Goal: Task Accomplishment & Management: Manage account settings

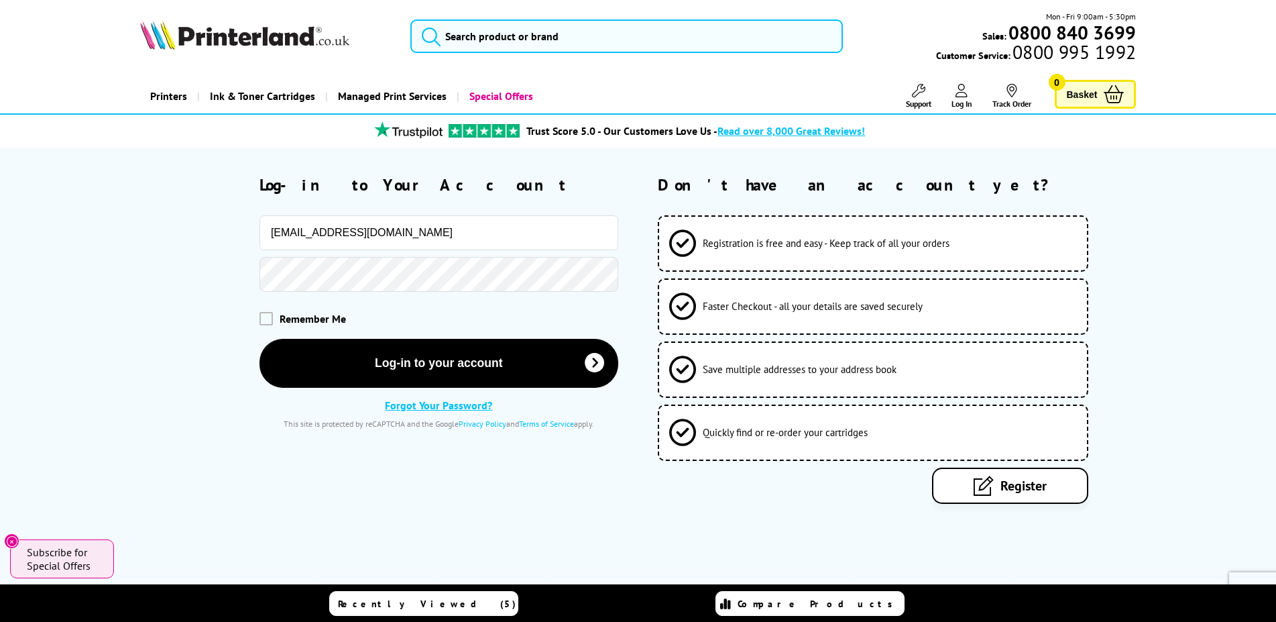
drag, startPoint x: 404, startPoint y: 234, endPoint x: 207, endPoint y: 235, distance: 197.8
click at [260, 235] on input "sales@toner-time.co.uk" at bounding box center [439, 232] width 359 height 35
type input "j"
type input "sales@readyinks.co.uk"
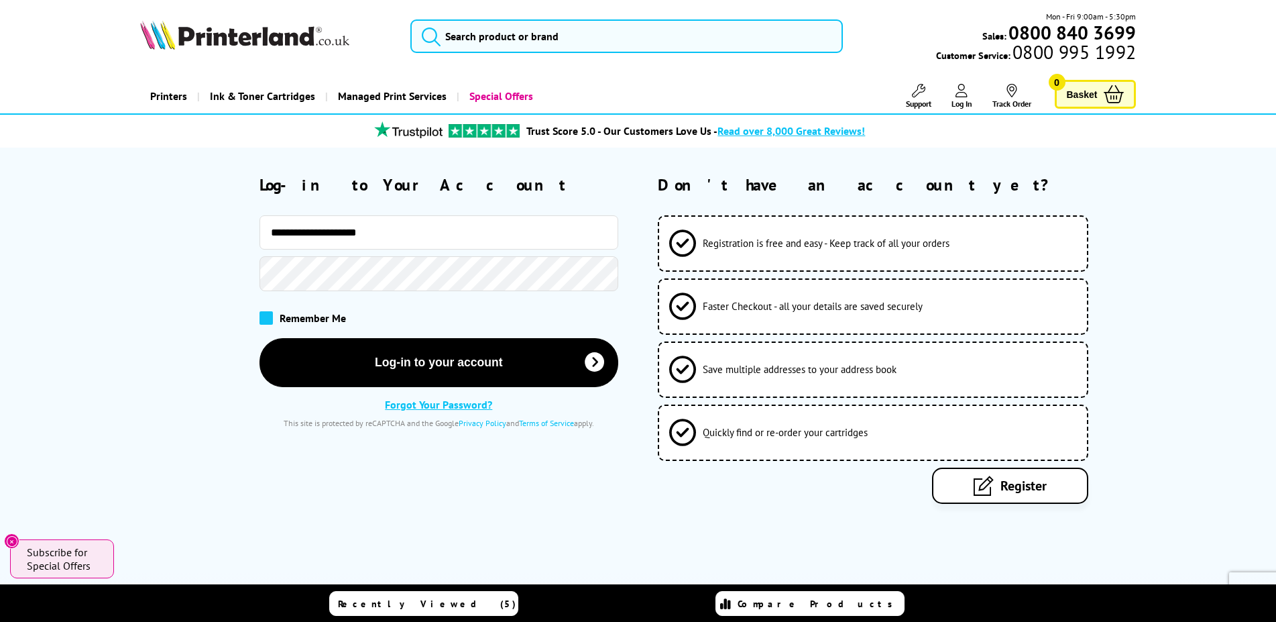
click at [267, 324] on span at bounding box center [266, 317] width 13 height 13
click at [262, 313] on input "checkbox" at bounding box center [262, 313] width 0 height 0
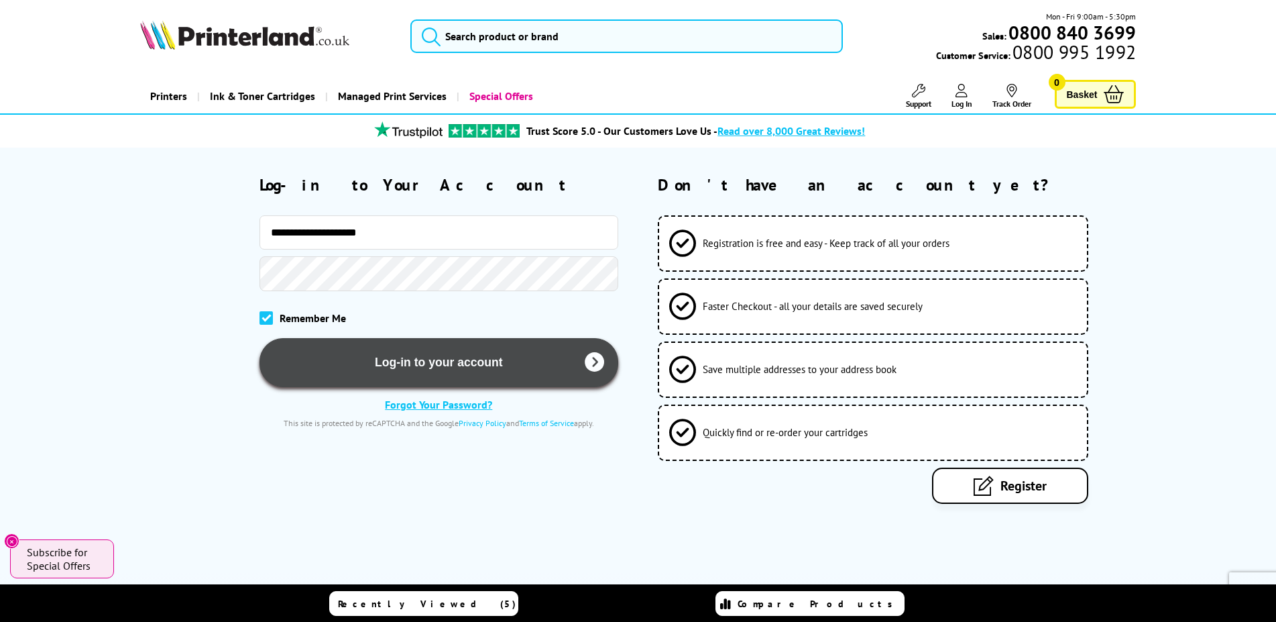
click at [310, 355] on button "Log-in to your account" at bounding box center [439, 362] width 359 height 49
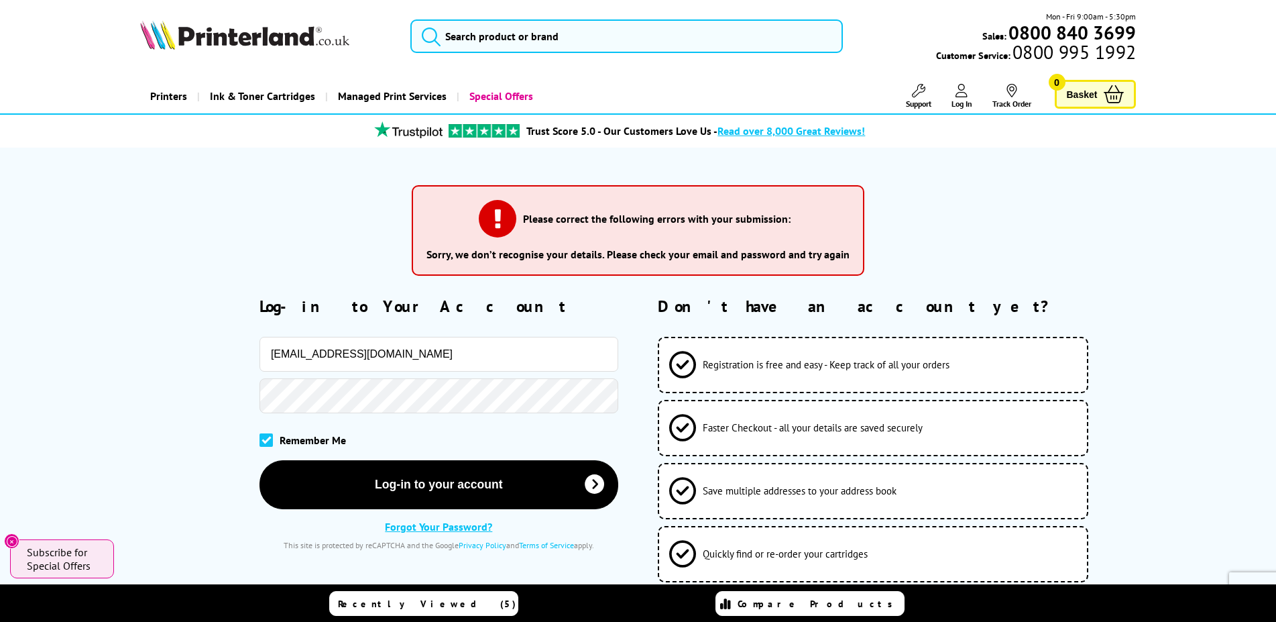
click at [411, 525] on link "Forgot Your Password?" at bounding box center [438, 526] width 107 height 13
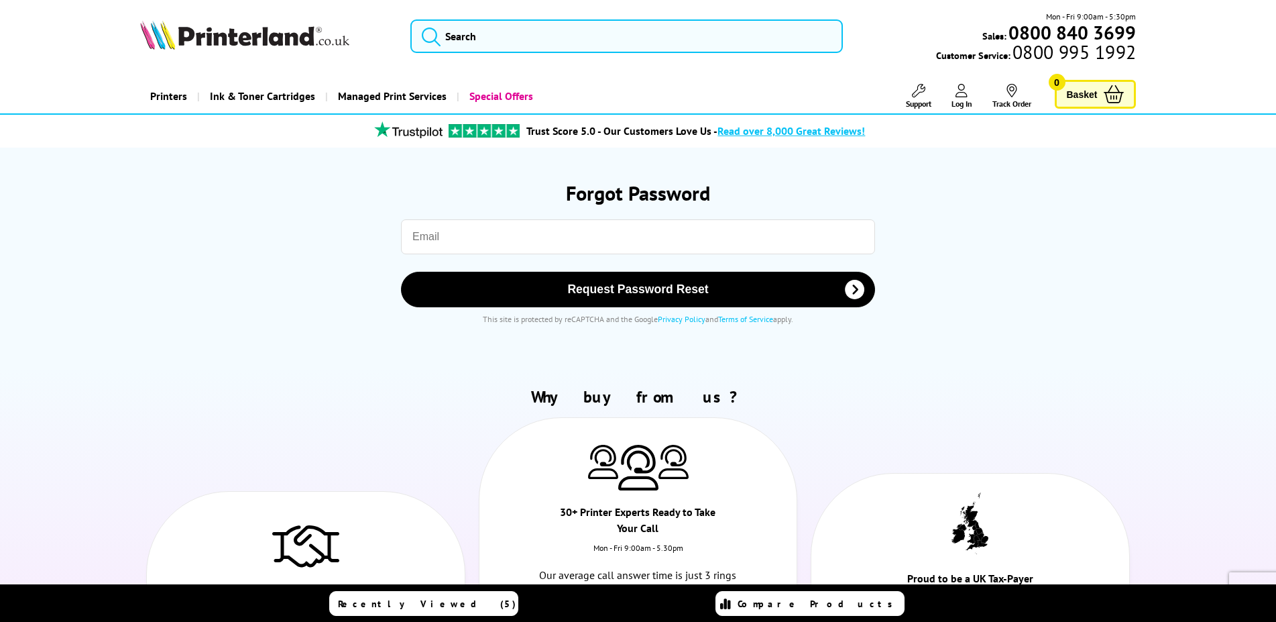
click at [541, 244] on input "email" at bounding box center [638, 236] width 474 height 35
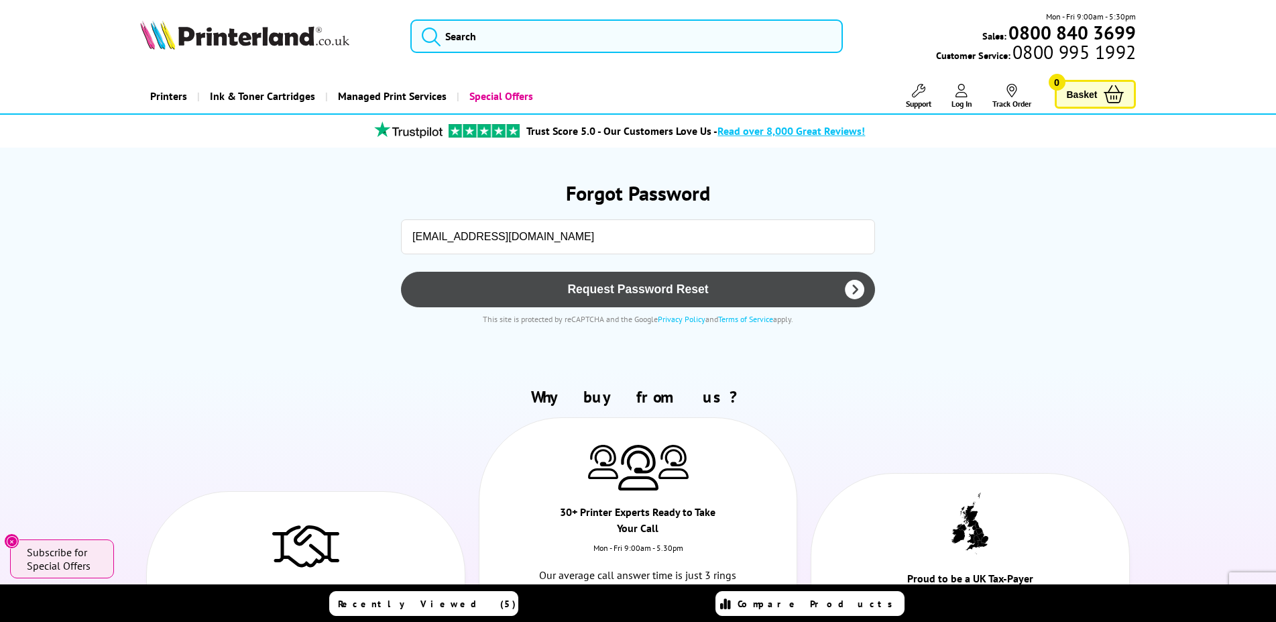
type input "sales@readyinks.co.uk"
click at [618, 292] on span "Request Password Reset" at bounding box center [637, 289] width 439 height 14
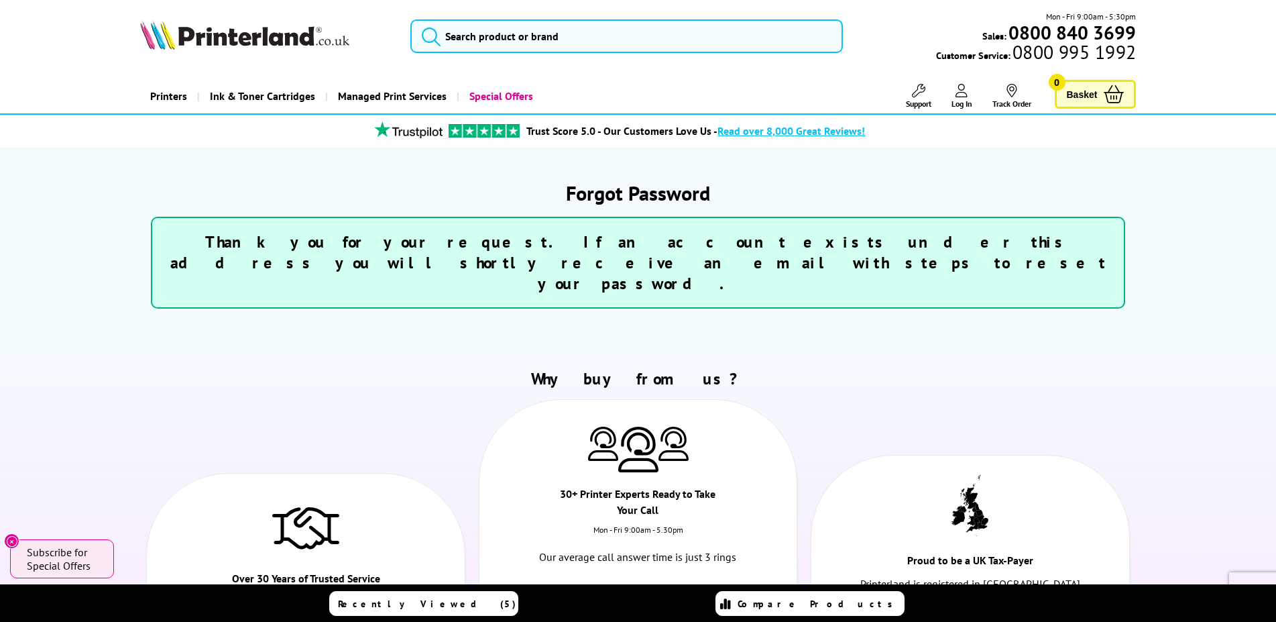
click at [958, 99] on span "Log In" at bounding box center [962, 104] width 21 height 10
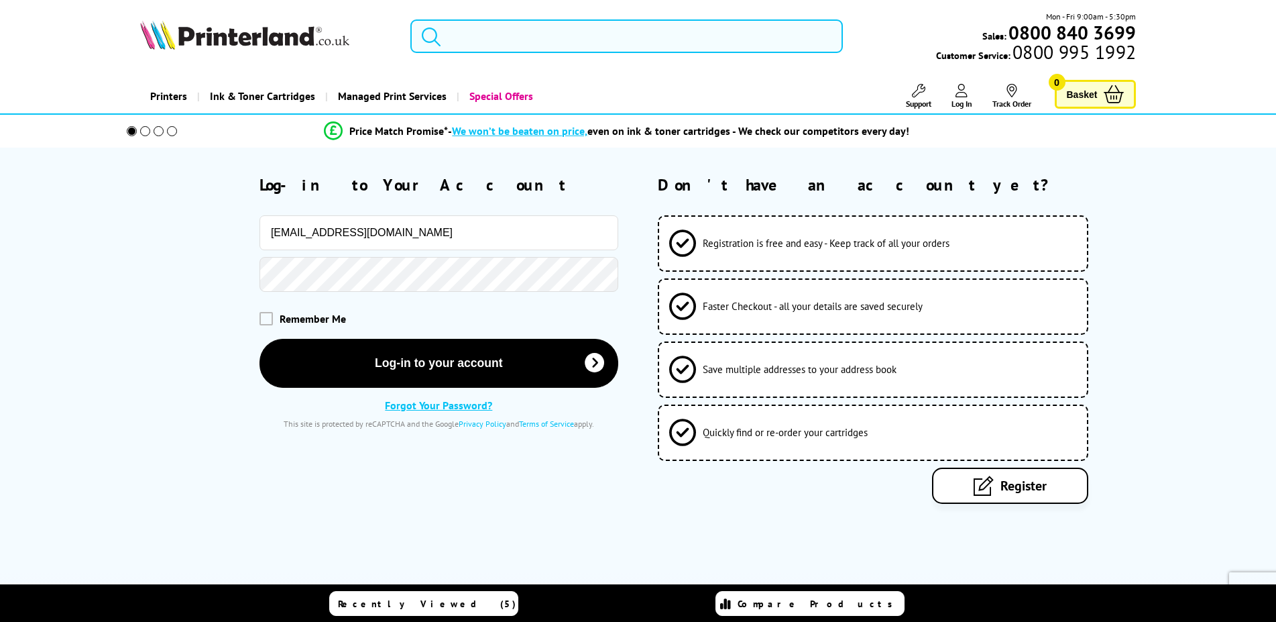
click at [376, 227] on input "sales@toner-time.co.uk" at bounding box center [439, 232] width 359 height 35
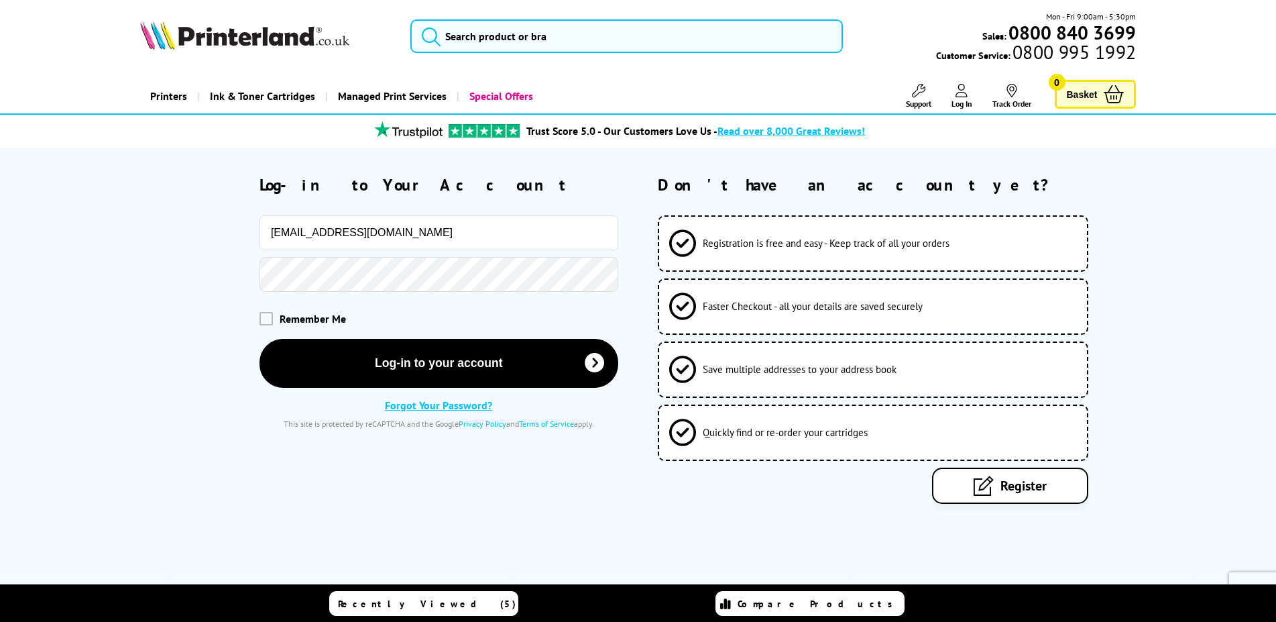
drag, startPoint x: 308, startPoint y: 232, endPoint x: 475, endPoint y: 243, distance: 167.3
click at [475, 243] on input "sales@toner-time.co.uk" at bounding box center [439, 232] width 359 height 35
type input "sales@readyinks.co.uk"
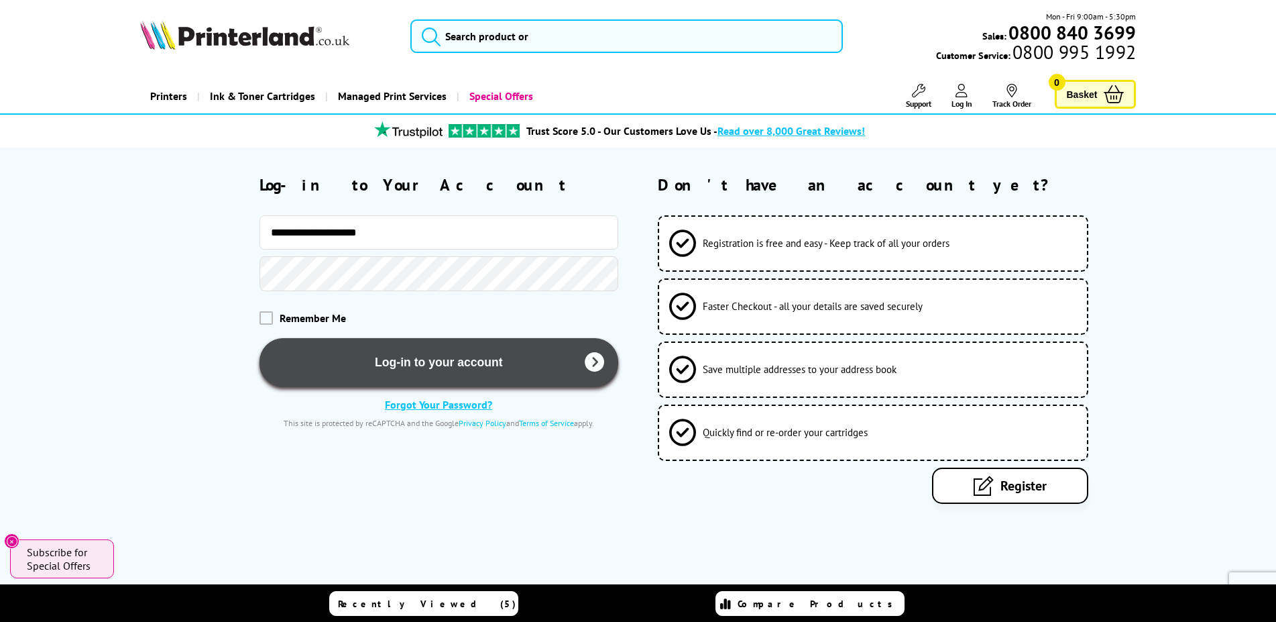
click at [347, 372] on button "Log-in to your account" at bounding box center [439, 362] width 359 height 49
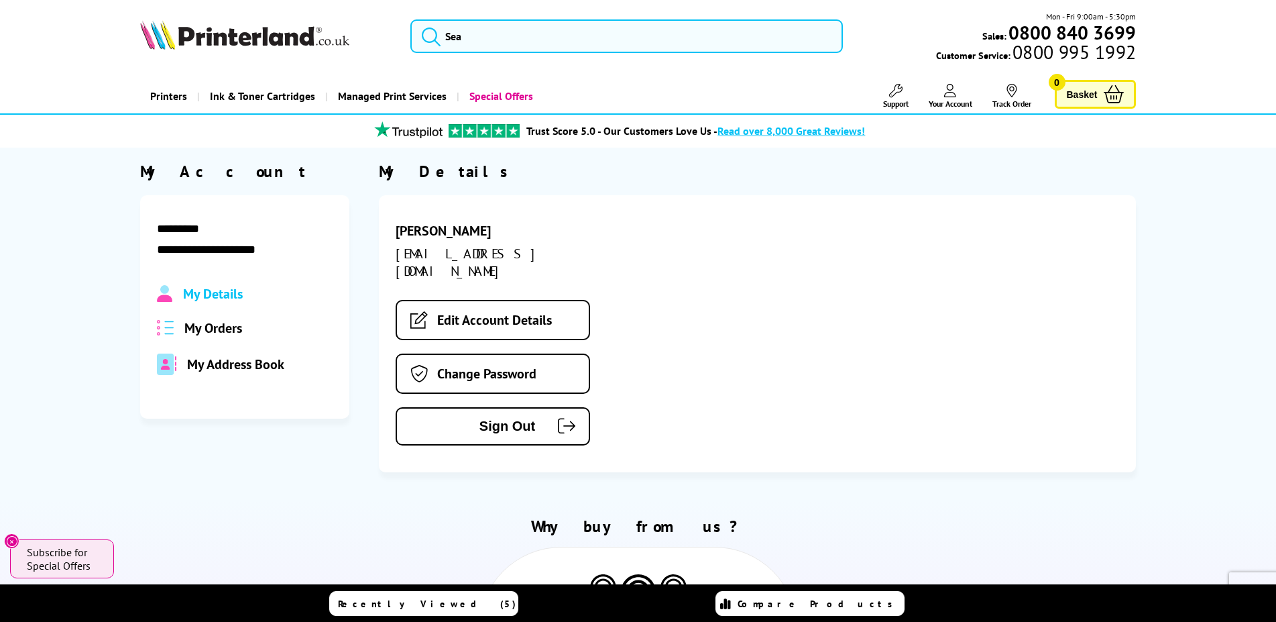
click at [213, 332] on span "My Orders" at bounding box center [213, 327] width 58 height 17
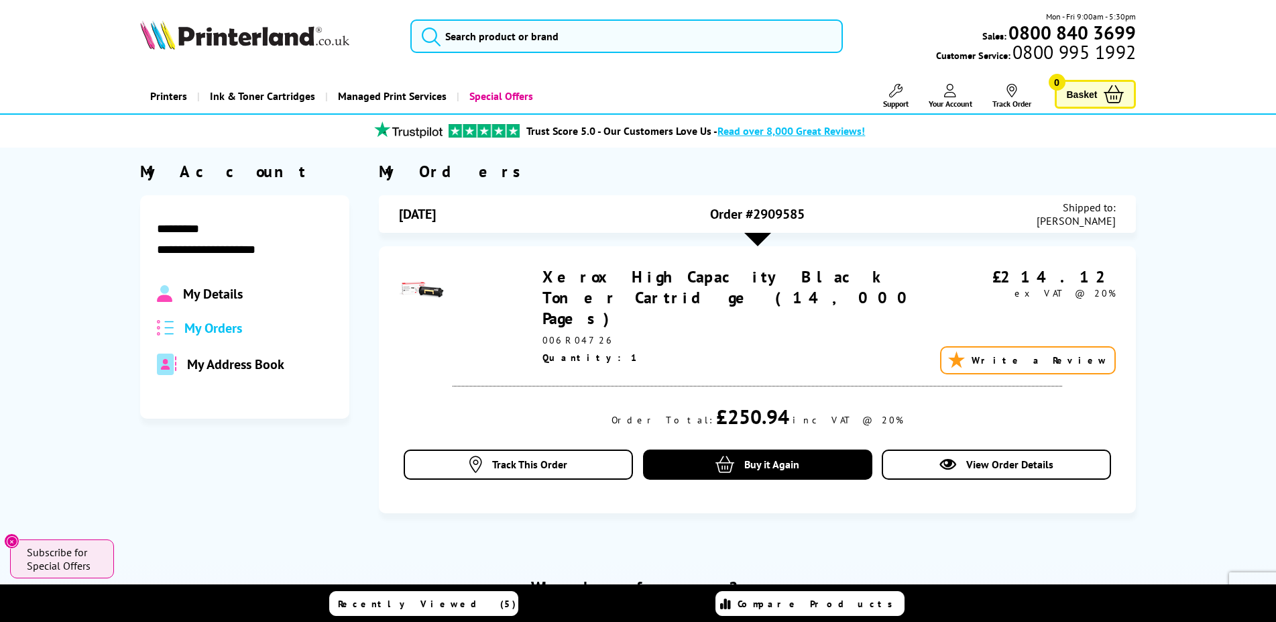
click at [759, 239] on div at bounding box center [757, 239] width 27 height 13
click at [224, 361] on span "My Address Book" at bounding box center [235, 363] width 97 height 17
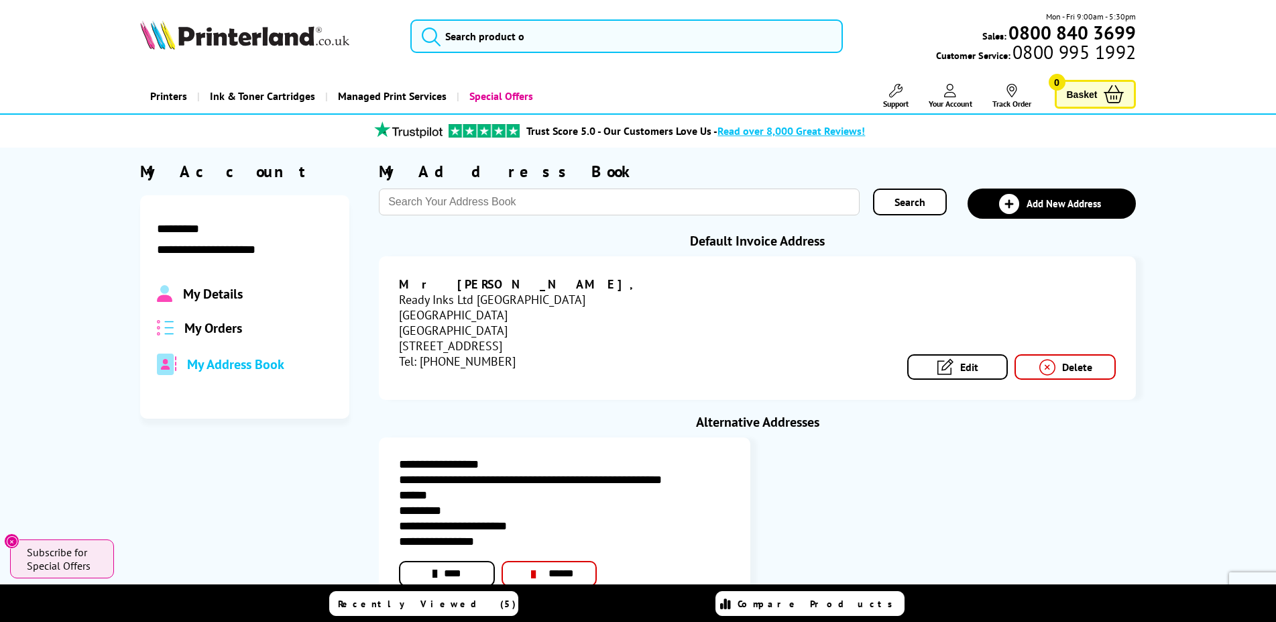
click at [213, 292] on span "My Details" at bounding box center [213, 293] width 60 height 17
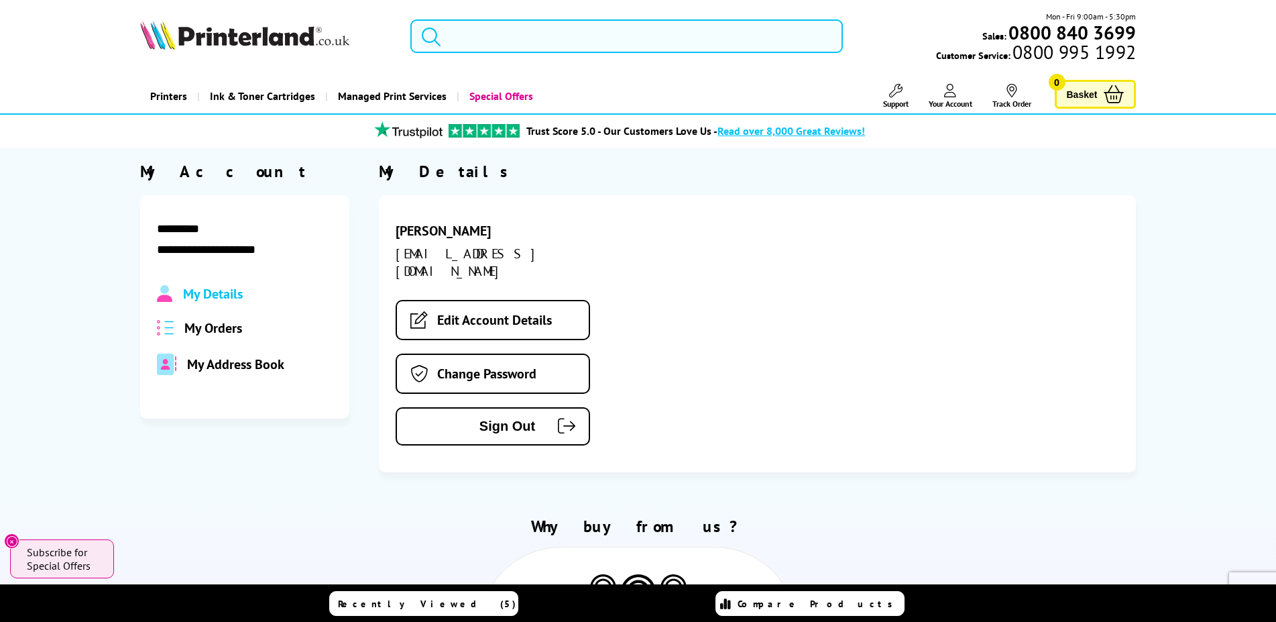
click at [552, 40] on input "search" at bounding box center [626, 36] width 433 height 34
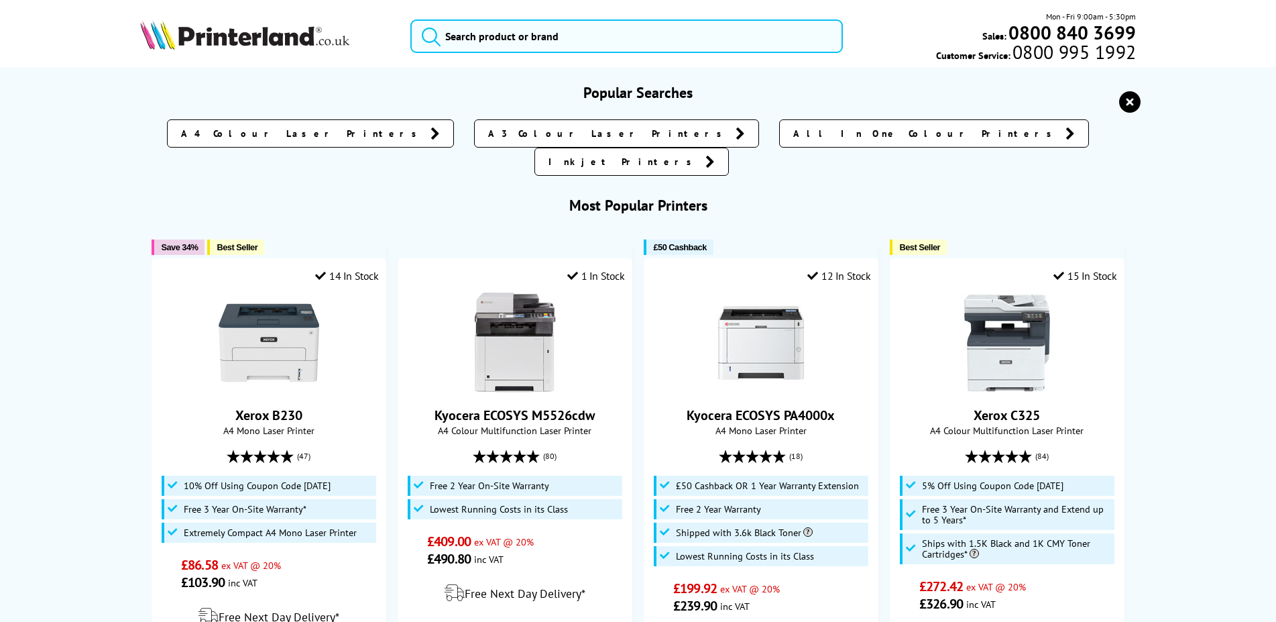
click at [259, 38] on img at bounding box center [244, 35] width 209 height 30
